Goal: Task Accomplishment & Management: Manage account settings

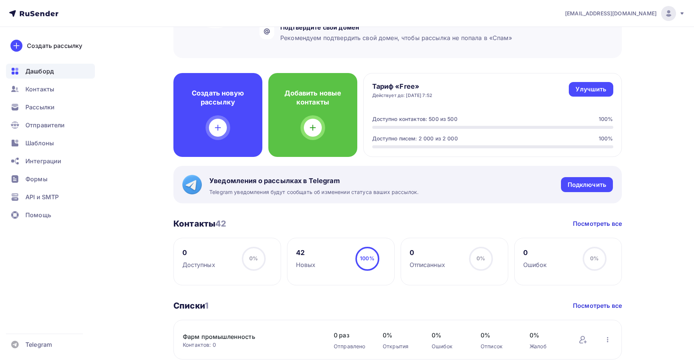
scroll to position [125, 0]
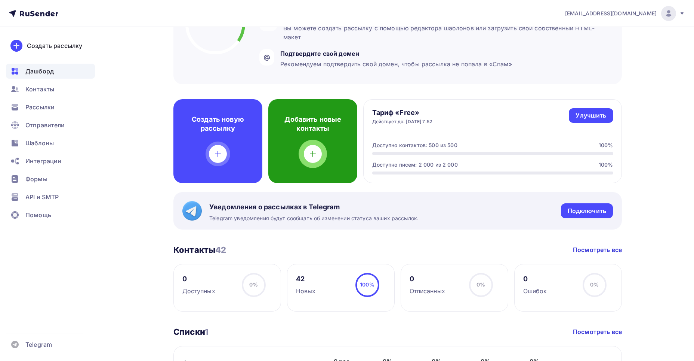
click at [316, 159] on div at bounding box center [313, 154] width 18 height 18
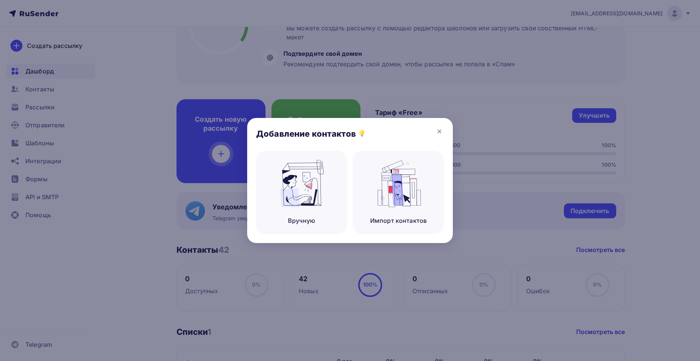
click at [431, 130] on div "Добавление контактов" at bounding box center [350, 134] width 206 height 33
click at [439, 130] on icon at bounding box center [439, 131] width 9 height 9
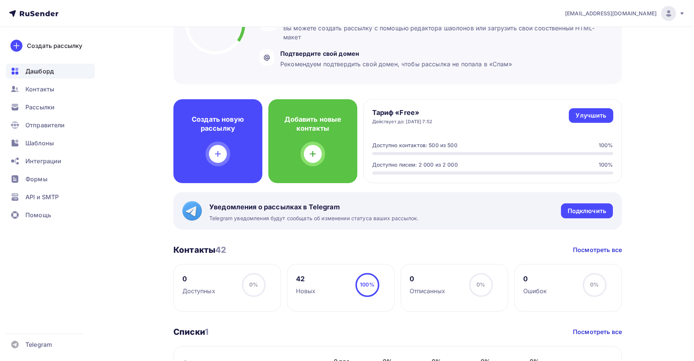
click at [469, 140] on div "Тариф «Free» Действует до: 24.10.2025, 7:52 Улучшить Улучшить Доступно контакто…" at bounding box center [493, 141] width 259 height 84
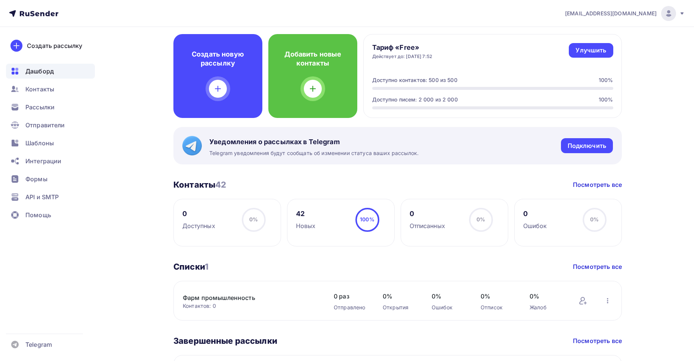
scroll to position [303, 0]
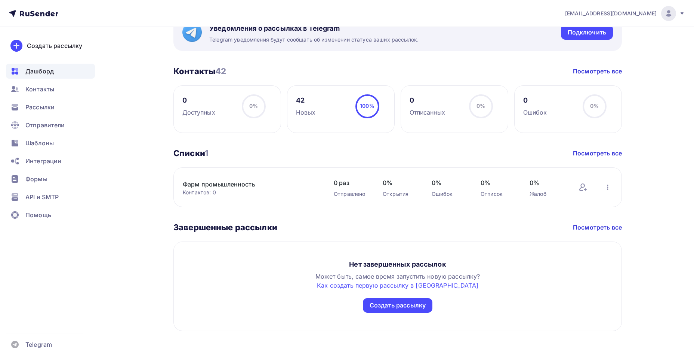
click at [303, 106] on div "42 Новых" at bounding box center [306, 105] width 20 height 22
click at [303, 115] on div "Новых" at bounding box center [306, 112] width 20 height 9
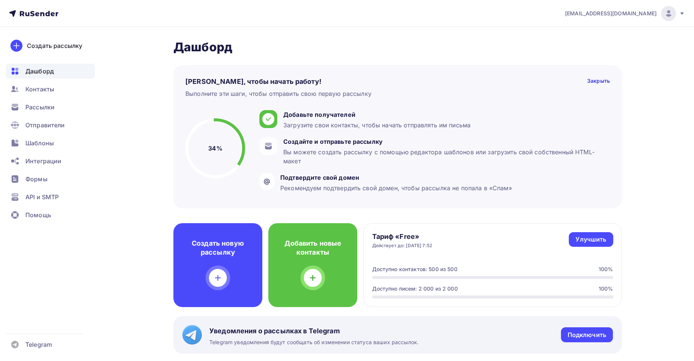
scroll to position [0, 0]
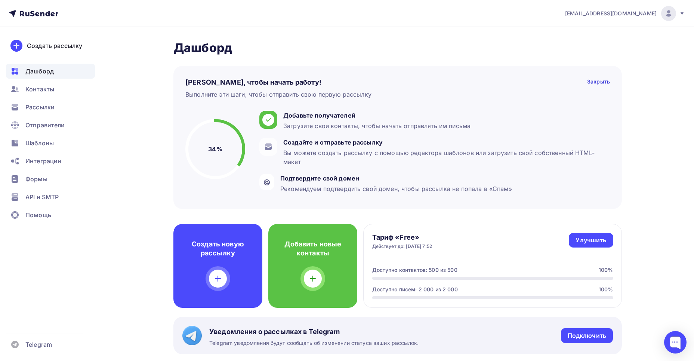
click at [447, 270] on div "Доступно контактов: 500 из 500" at bounding box center [414, 269] width 85 height 7
click at [444, 276] on div at bounding box center [492, 277] width 241 height 3
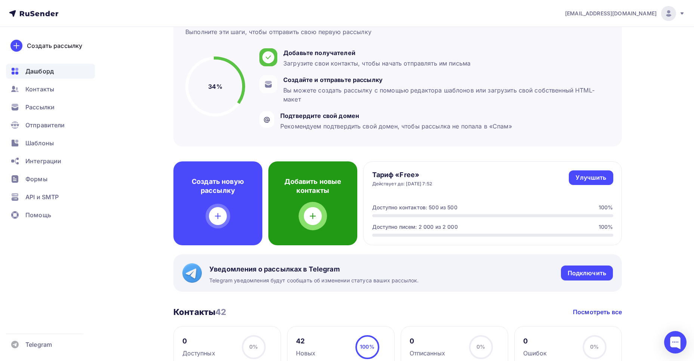
click at [306, 208] on div "Добавить новые контакты" at bounding box center [313, 203] width 89 height 84
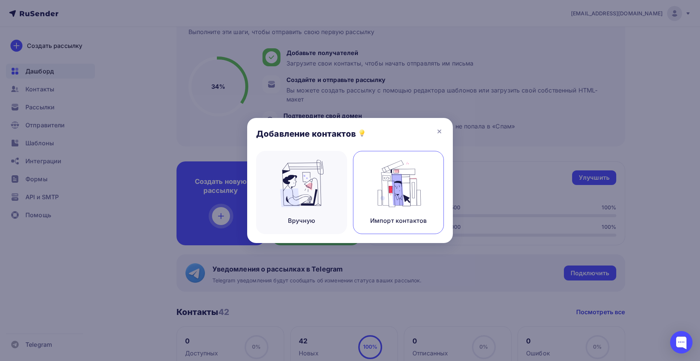
click at [413, 208] on div "Импорт контактов" at bounding box center [398, 192] width 91 height 83
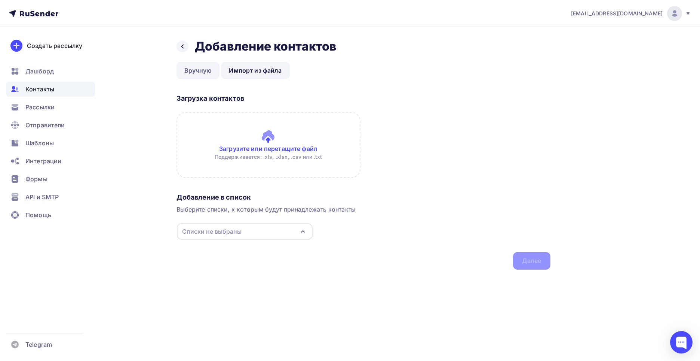
click at [216, 71] on link "Вручную" at bounding box center [198, 70] width 43 height 17
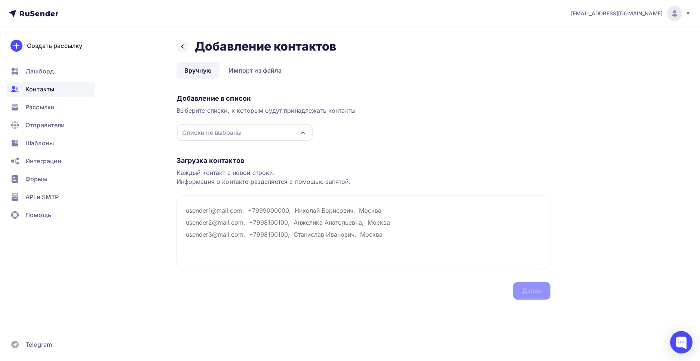
click at [44, 89] on span "Контакты" at bounding box center [39, 89] width 29 height 9
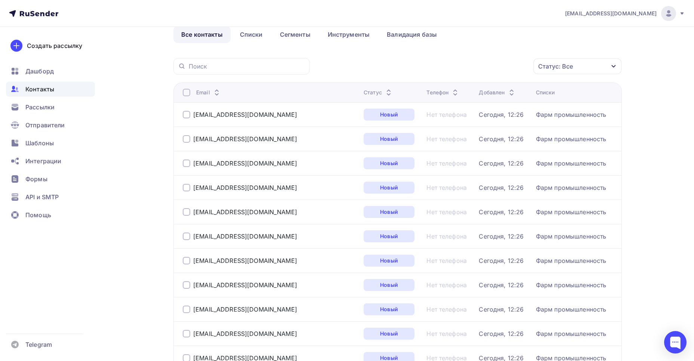
scroll to position [62, 0]
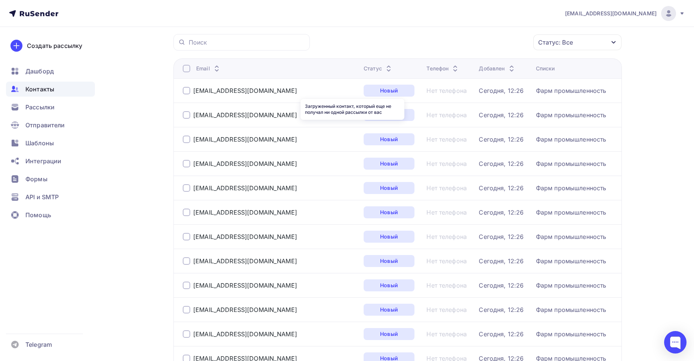
click at [364, 92] on div "Новый" at bounding box center [389, 91] width 51 height 12
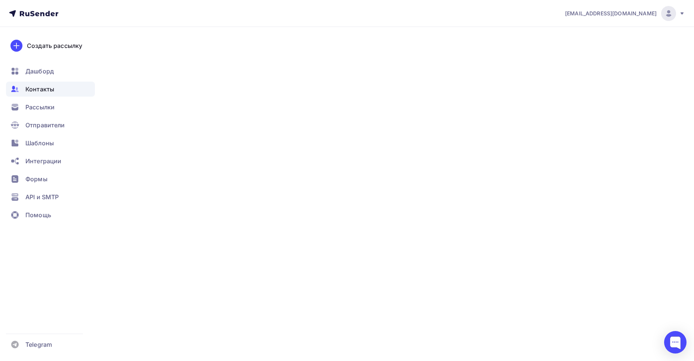
type input "Институт микробиологии Национальной академии наук Беларуси"
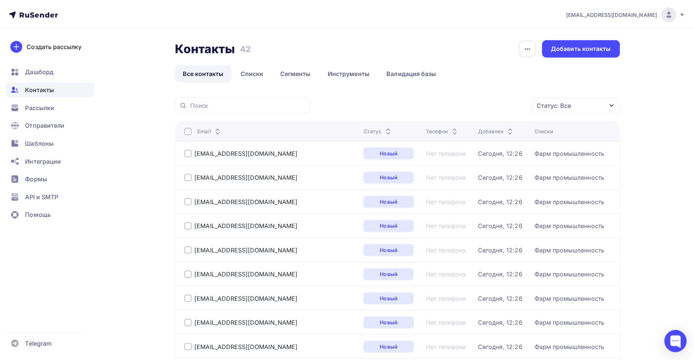
scroll to position [40, 0]
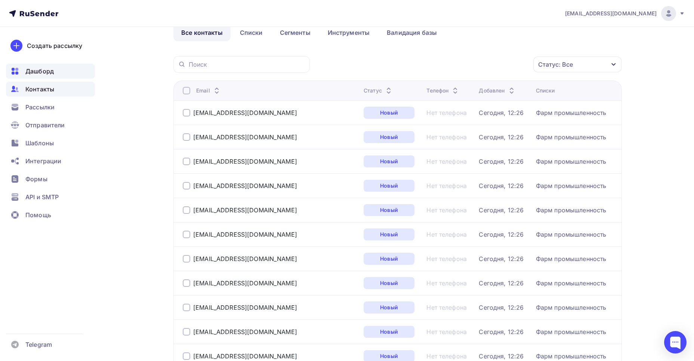
click at [46, 72] on span "Дашборд" at bounding box center [39, 71] width 28 height 9
